Goal: Check status: Check status

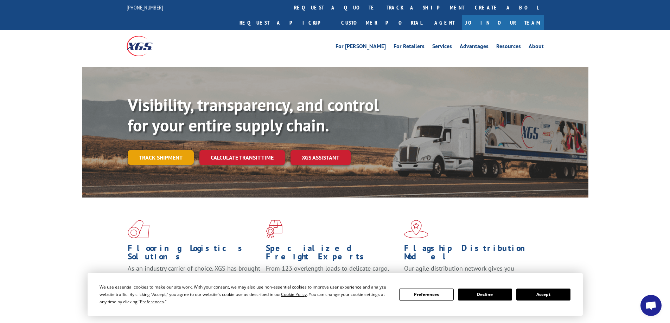
click at [158, 150] on link "Track shipment" at bounding box center [161, 157] width 66 height 15
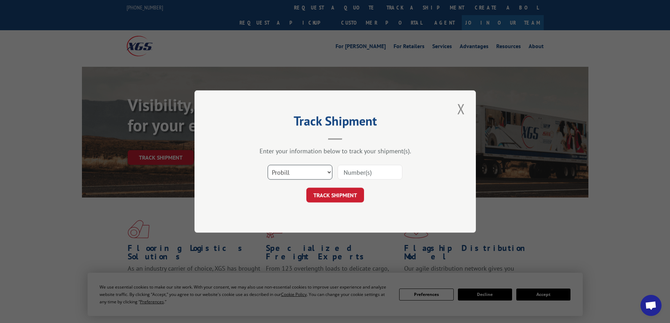
click at [330, 169] on select "Select category... Probill BOL PO" at bounding box center [300, 172] width 65 height 15
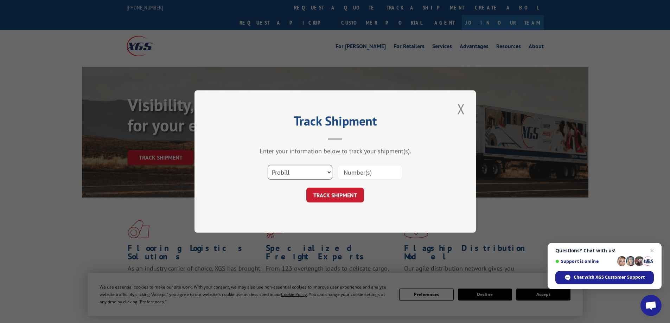
select select "po"
click at [268, 165] on select "Select category... Probill BOL PO" at bounding box center [300, 172] width 65 height 15
click at [375, 166] on input at bounding box center [370, 172] width 65 height 15
click at [372, 171] on input at bounding box center [370, 172] width 65 height 15
type input "2756F-A"
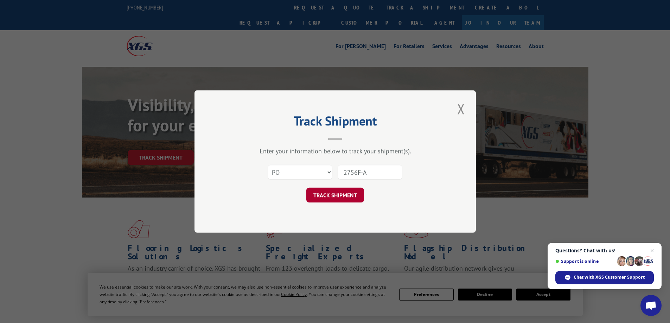
click at [332, 191] on button "TRACK SHIPMENT" at bounding box center [336, 195] width 58 height 15
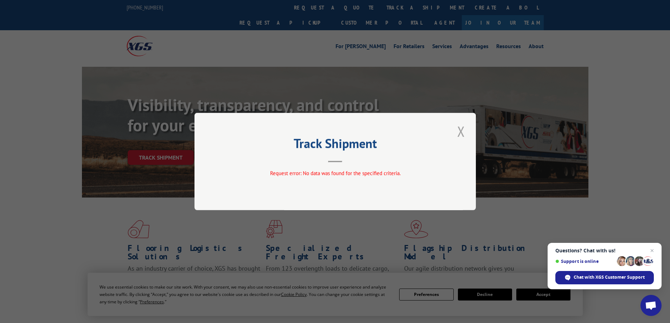
click at [460, 130] on button "Close modal" at bounding box center [461, 131] width 12 height 19
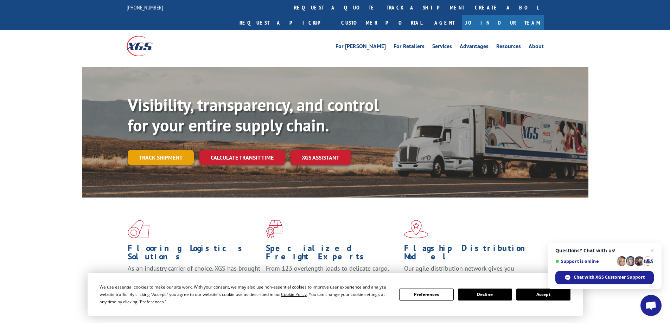
click at [147, 150] on link "Track shipment" at bounding box center [161, 157] width 66 height 15
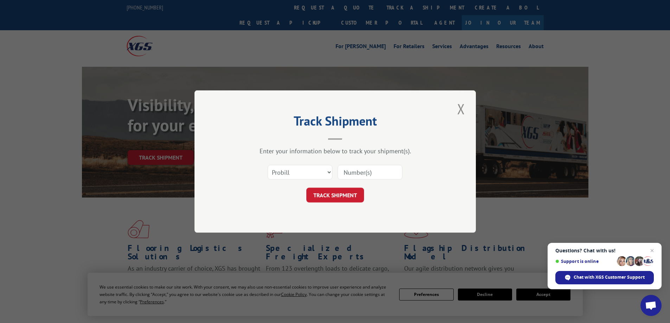
click at [385, 173] on input at bounding box center [370, 172] width 65 height 15
click at [332, 170] on select "Select category... Probill BOL PO" at bounding box center [300, 172] width 65 height 15
select select "po"
click at [268, 165] on select "Select category... Probill BOL PO" at bounding box center [300, 172] width 65 height 15
click at [376, 171] on input at bounding box center [370, 172] width 65 height 15
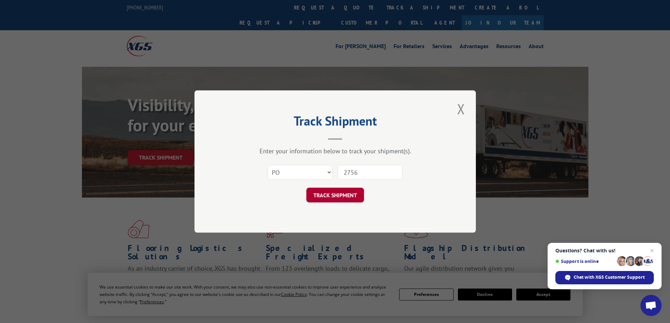
type input "2756"
click at [323, 192] on button "TRACK SHIPMENT" at bounding box center [336, 195] width 58 height 15
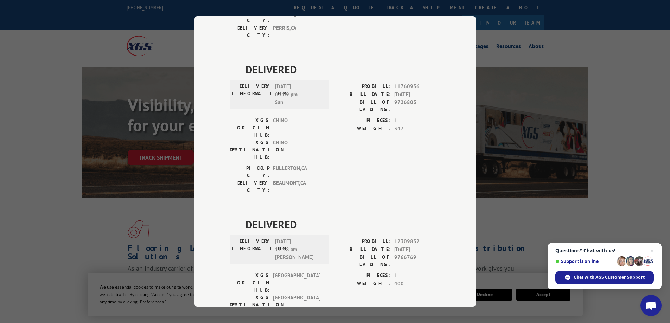
click at [50, 110] on div "Track Shipment DELIVERED DELIVERY INFORMATION: [DATE] 08:01 am [PERSON_NAME]: 1…" at bounding box center [335, 161] width 670 height 323
click at [527, 204] on div "Track Shipment DELIVERED DELIVERY INFORMATION: [DATE] 08:01 am [PERSON_NAME]: 1…" at bounding box center [335, 161] width 670 height 323
click at [650, 251] on span "Open chat" at bounding box center [652, 251] width 8 height 8
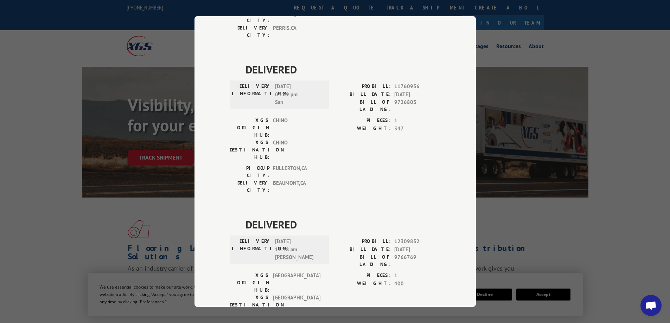
click at [523, 217] on div "Track Shipment DELIVERED DELIVERY INFORMATION: [DATE] 08:01 am [PERSON_NAME]: 1…" at bounding box center [335, 161] width 670 height 323
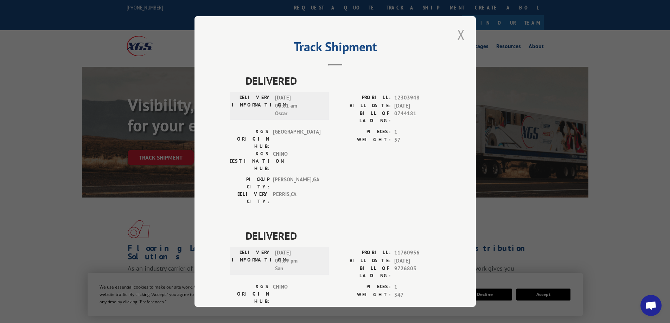
click at [456, 36] on button "Close modal" at bounding box center [461, 34] width 12 height 19
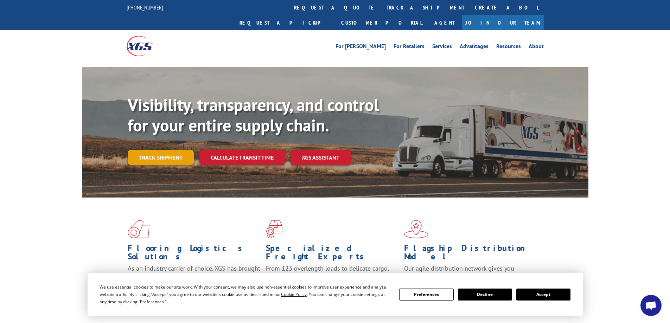
click at [144, 150] on link "Track shipment" at bounding box center [161, 157] width 66 height 15
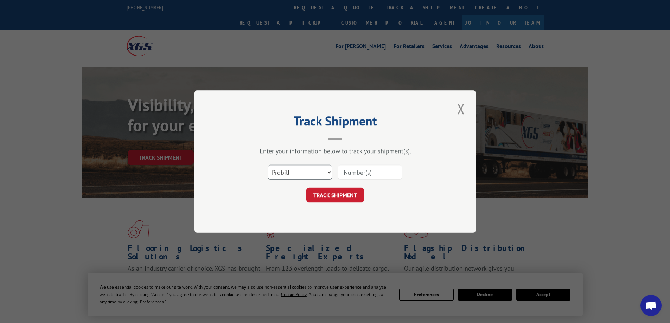
click at [329, 171] on select "Select category... Probill BOL PO" at bounding box center [300, 172] width 65 height 15
select select "po"
click at [268, 165] on select "Select category... Probill BOL PO" at bounding box center [300, 172] width 65 height 15
click at [374, 173] on input at bounding box center [370, 172] width 65 height 15
type input "2756F"
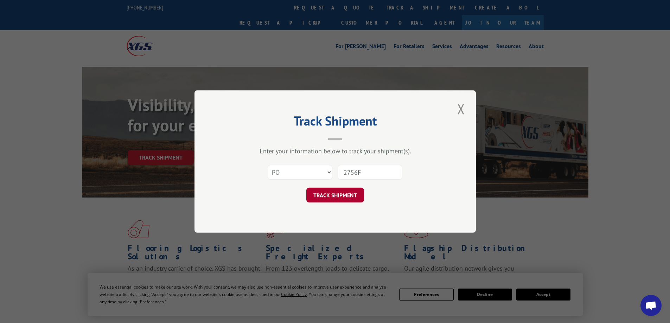
click at [332, 195] on button "TRACK SHIPMENT" at bounding box center [336, 195] width 58 height 15
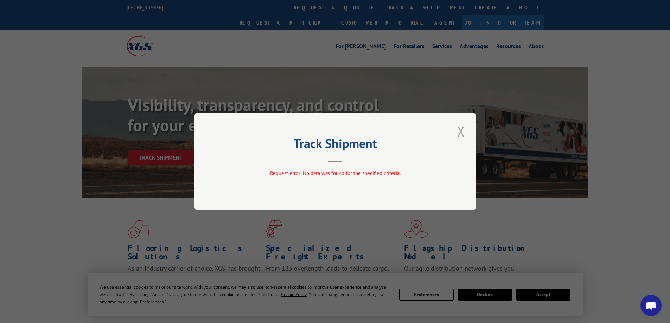
click at [464, 134] on button "Close modal" at bounding box center [461, 131] width 12 height 19
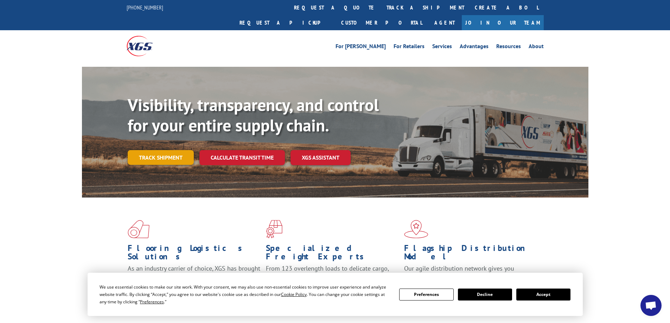
click at [162, 150] on link "Track shipment" at bounding box center [161, 157] width 66 height 15
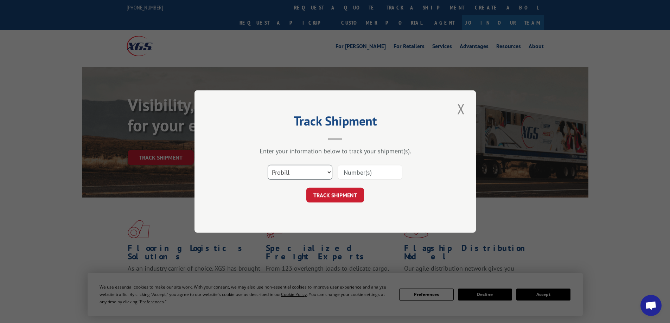
click at [327, 172] on select "Select category... Probill BOL PO" at bounding box center [300, 172] width 65 height 15
select select "po"
click at [268, 165] on select "Select category... Probill BOL PO" at bounding box center [300, 172] width 65 height 15
click at [374, 171] on input at bounding box center [370, 172] width 65 height 15
type input "2756F/A"
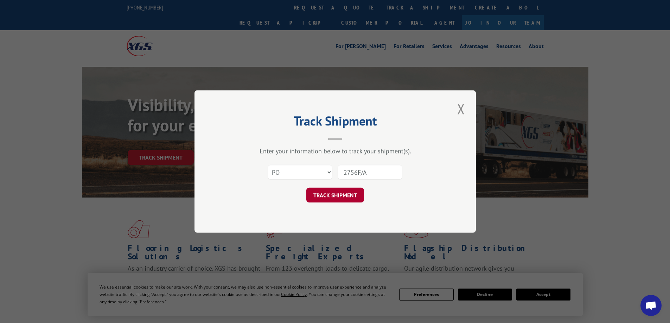
click at [339, 197] on button "TRACK SHIPMENT" at bounding box center [336, 195] width 58 height 15
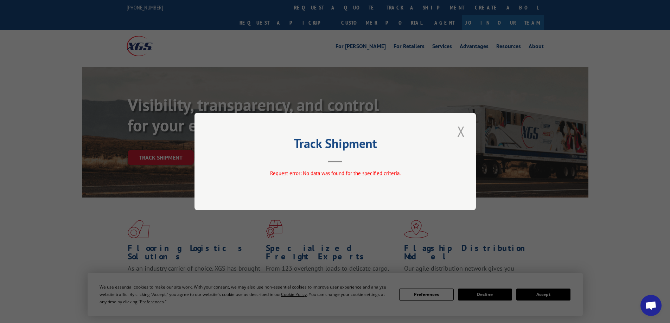
click at [464, 128] on button "Close modal" at bounding box center [461, 131] width 12 height 19
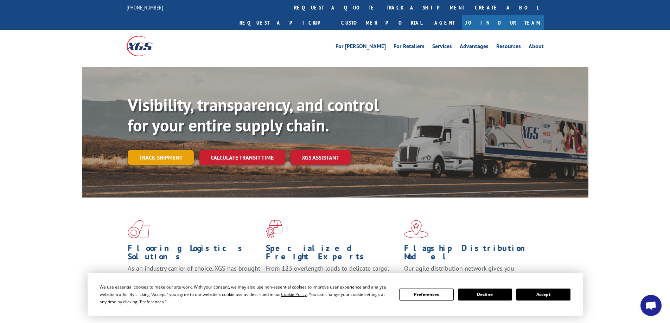
click at [156, 150] on link "Track shipment" at bounding box center [161, 157] width 66 height 15
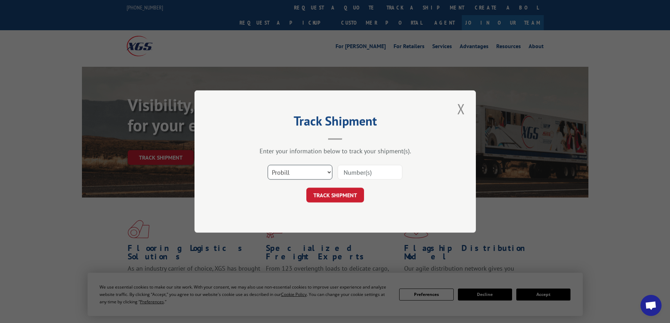
drag, startPoint x: 323, startPoint y: 171, endPoint x: 323, endPoint y: 175, distance: 3.9
click at [323, 171] on select "Select category... Probill BOL PO" at bounding box center [300, 172] width 65 height 15
select select "po"
click at [268, 165] on select "Select category... Probill BOL PO" at bounding box center [300, 172] width 65 height 15
click at [359, 184] on form "Select category... Probill BOL PO TRACK SHIPMENT" at bounding box center [335, 182] width 211 height 42
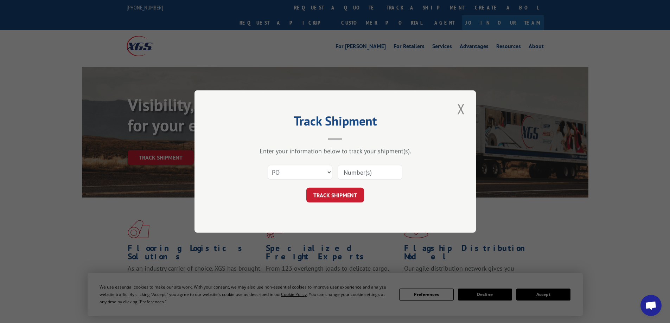
click at [364, 171] on input at bounding box center [370, 172] width 65 height 15
type input "2756FA"
click at [335, 191] on button "TRACK SHIPMENT" at bounding box center [336, 195] width 58 height 15
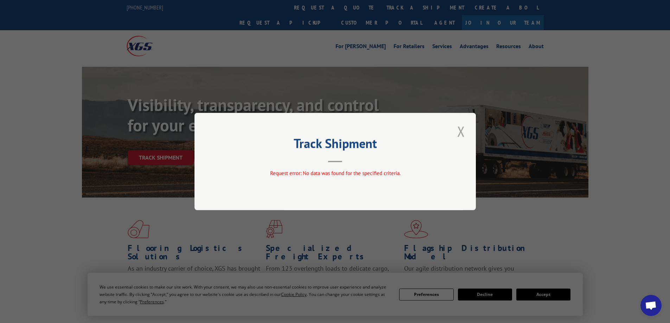
click at [463, 132] on button "Close modal" at bounding box center [461, 131] width 12 height 19
